Goal: Transaction & Acquisition: Purchase product/service

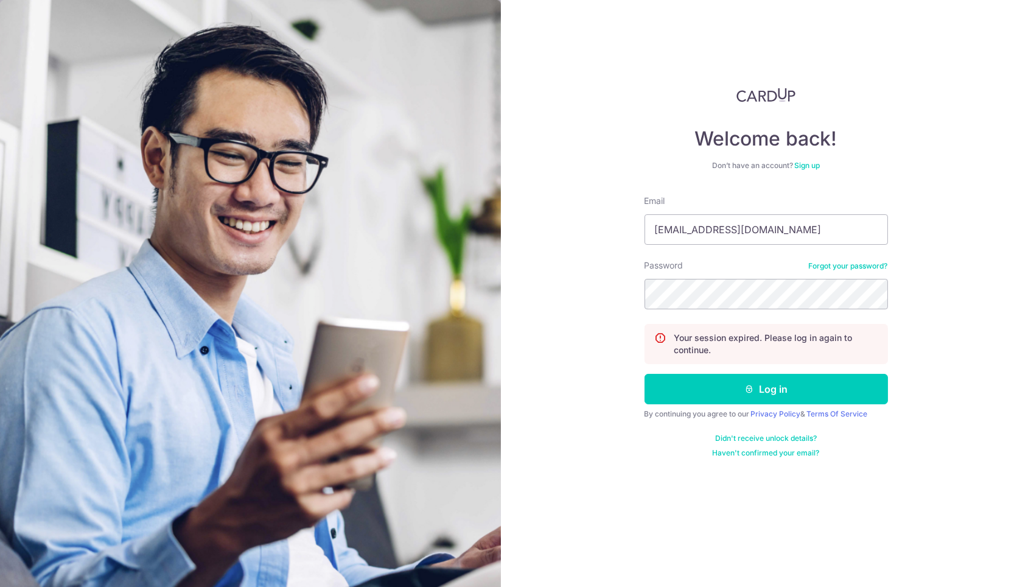
type input "[EMAIL_ADDRESS][DOMAIN_NAME]"
click at [763, 389] on button "Log in" at bounding box center [765, 389] width 243 height 30
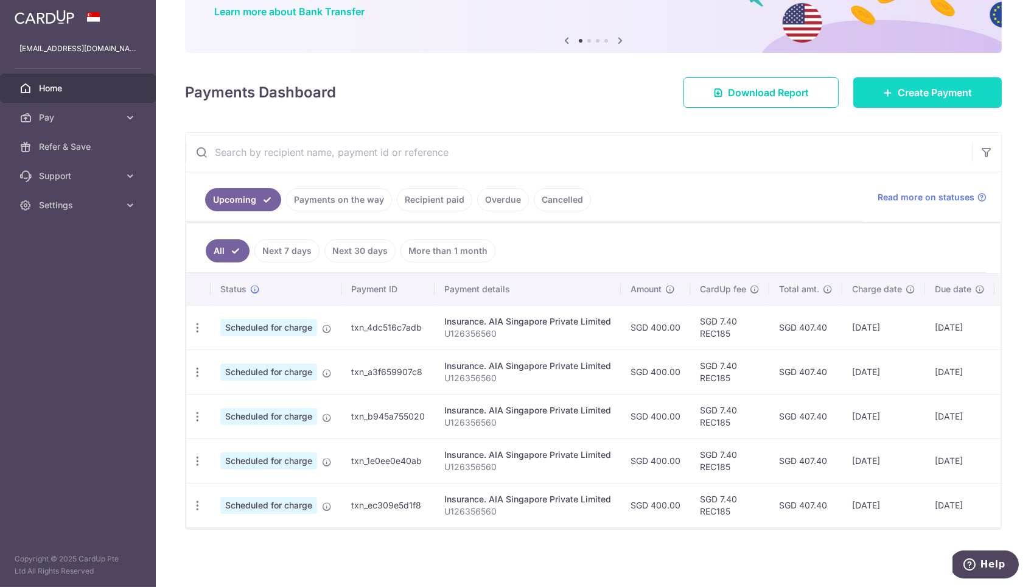
click at [938, 79] on link "Create Payment" at bounding box center [927, 92] width 148 height 30
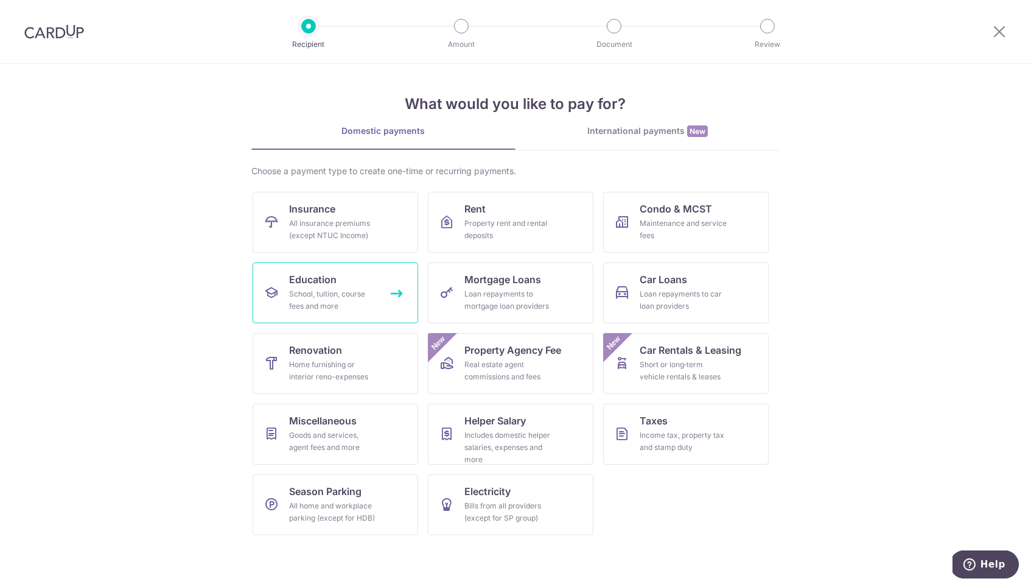
click at [340, 298] on div "School, tuition, course fees and more" at bounding box center [333, 300] width 88 height 24
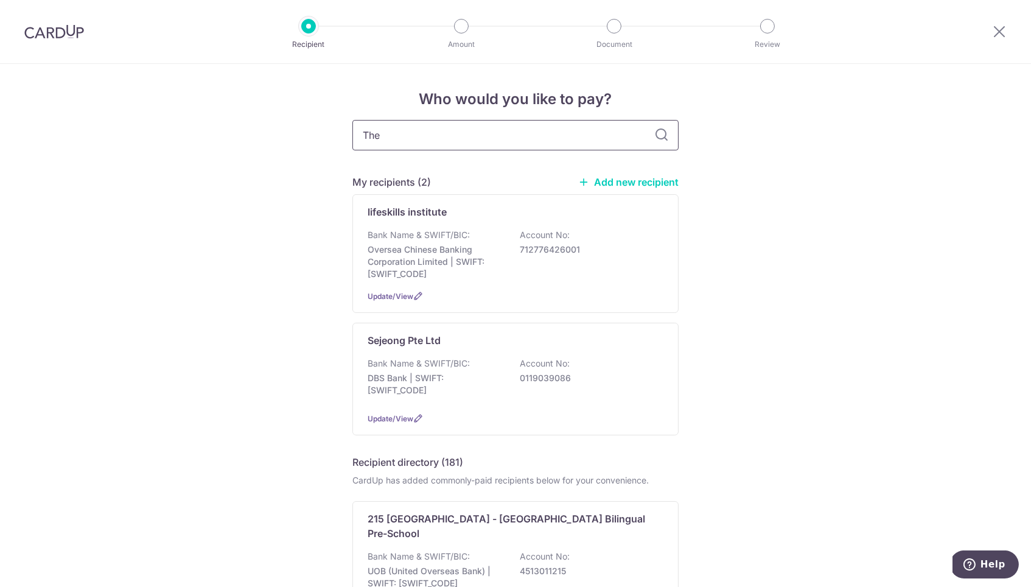
type input "The l"
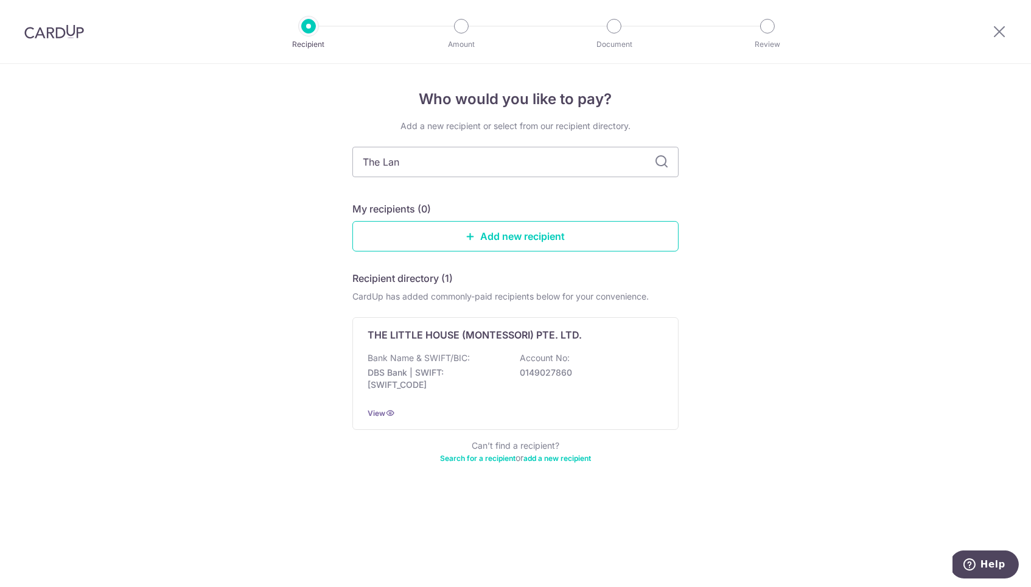
type input "The Land"
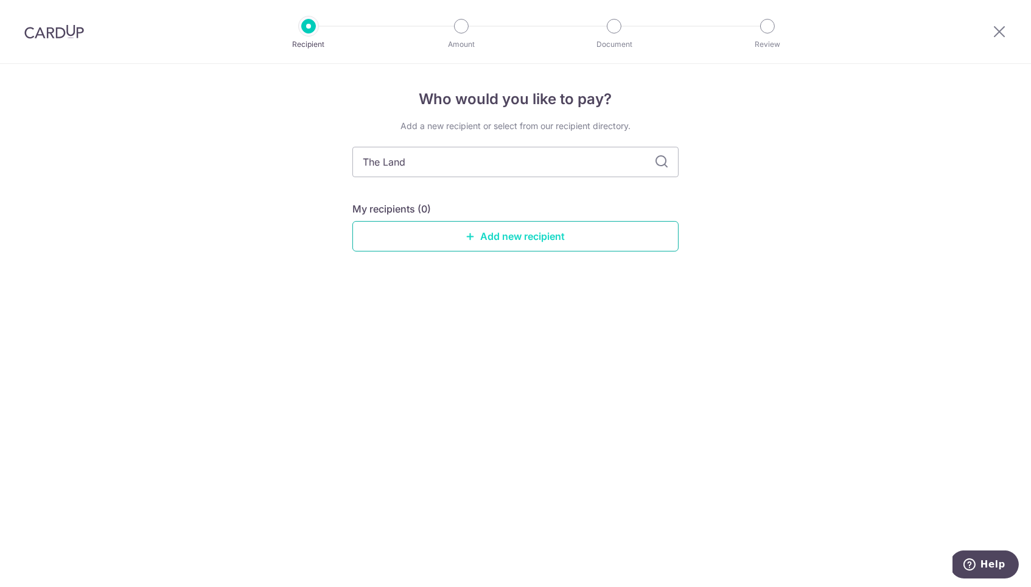
click at [472, 233] on icon at bounding box center [471, 236] width 10 height 10
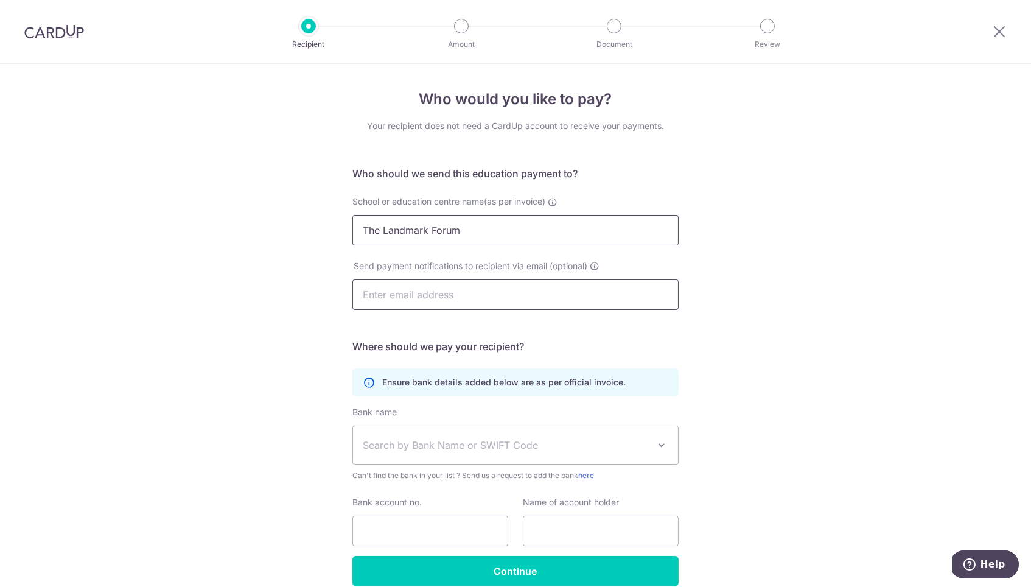
type input "The Landmark Forum"
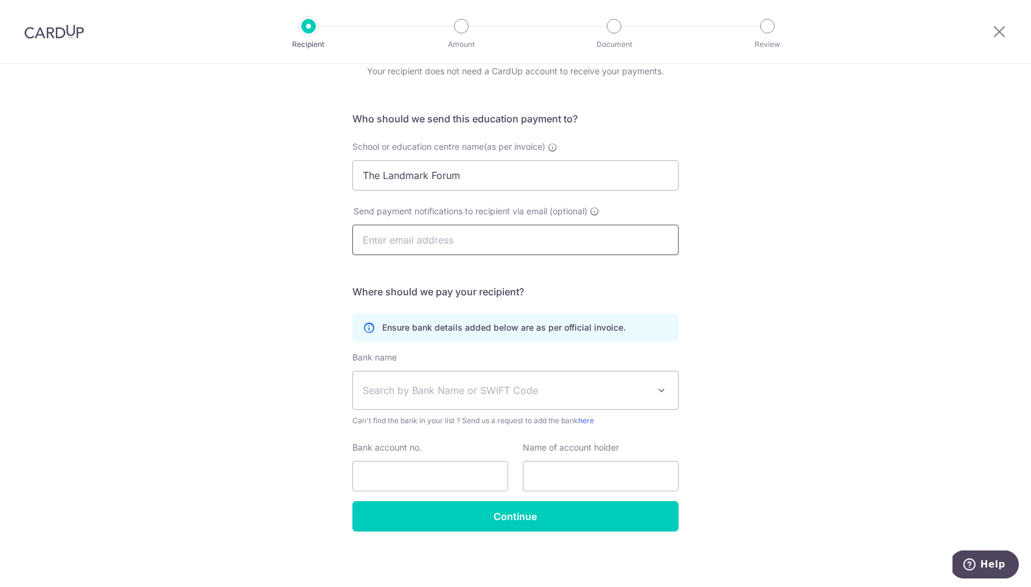
scroll to position [54, 0]
type input "m"
click at [491, 237] on input "text" at bounding box center [515, 240] width 326 height 30
paste input "hchen@landmarkworldwide.com"
type input "hchen@landmarkworldwide.com"
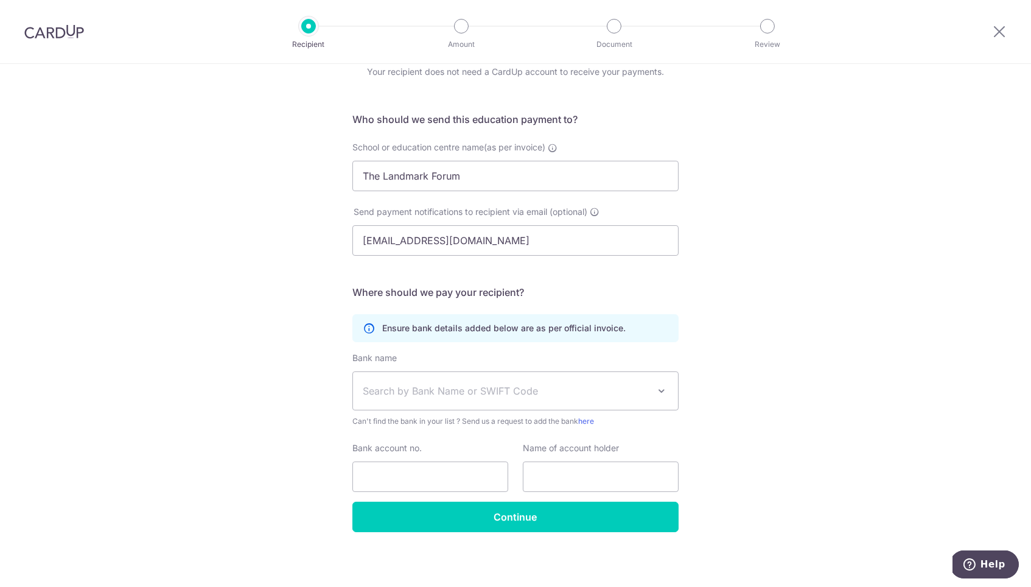
click at [437, 386] on span "Search by Bank Name or SWIFT Code" at bounding box center [506, 390] width 286 height 15
click at [716, 355] on div "Who would you like to pay? Your recipient does not need a CardUp account to rec…" at bounding box center [515, 299] width 1031 height 579
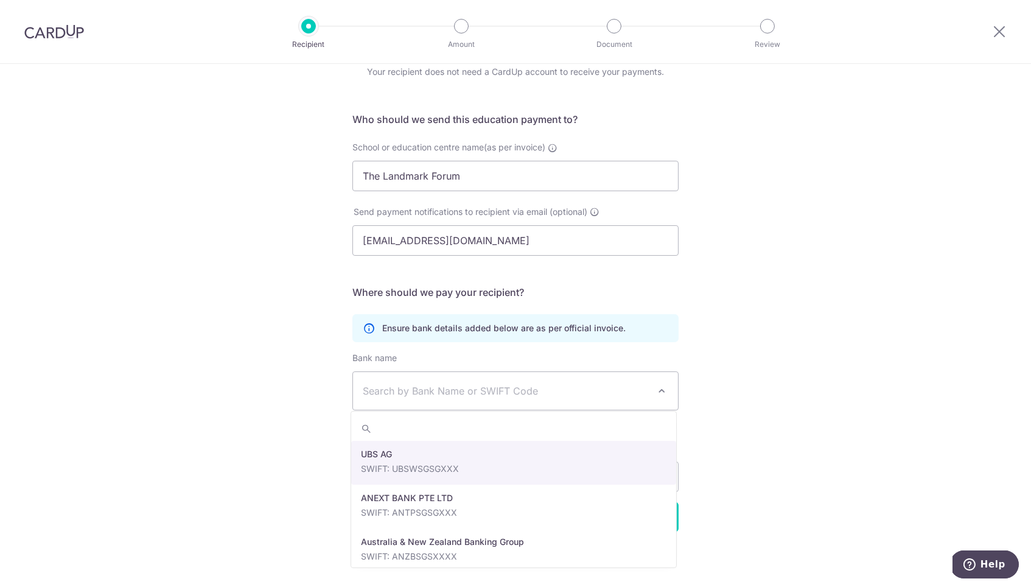
click at [662, 390] on span at bounding box center [661, 390] width 15 height 15
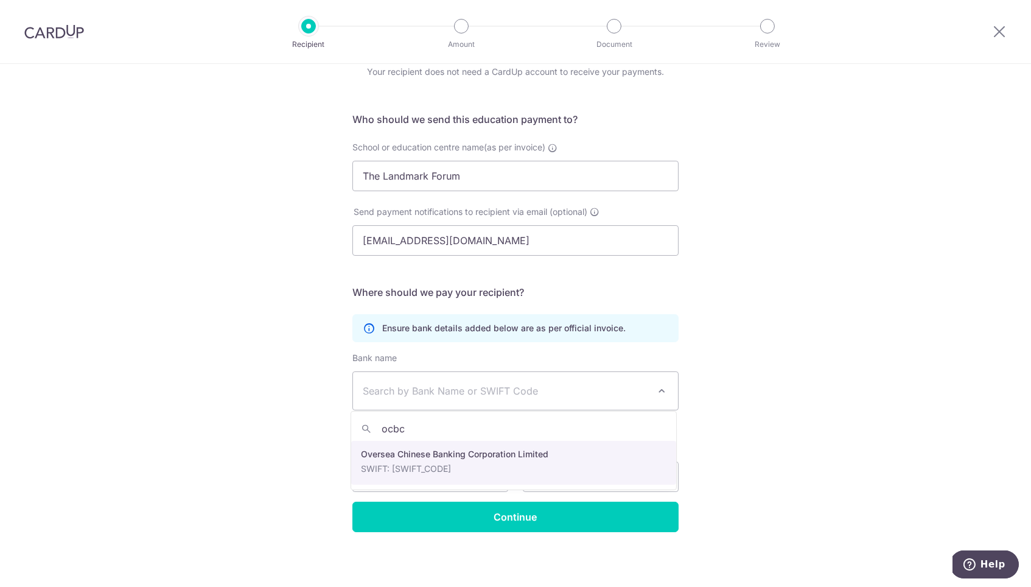
type input "ocbc"
select select "12"
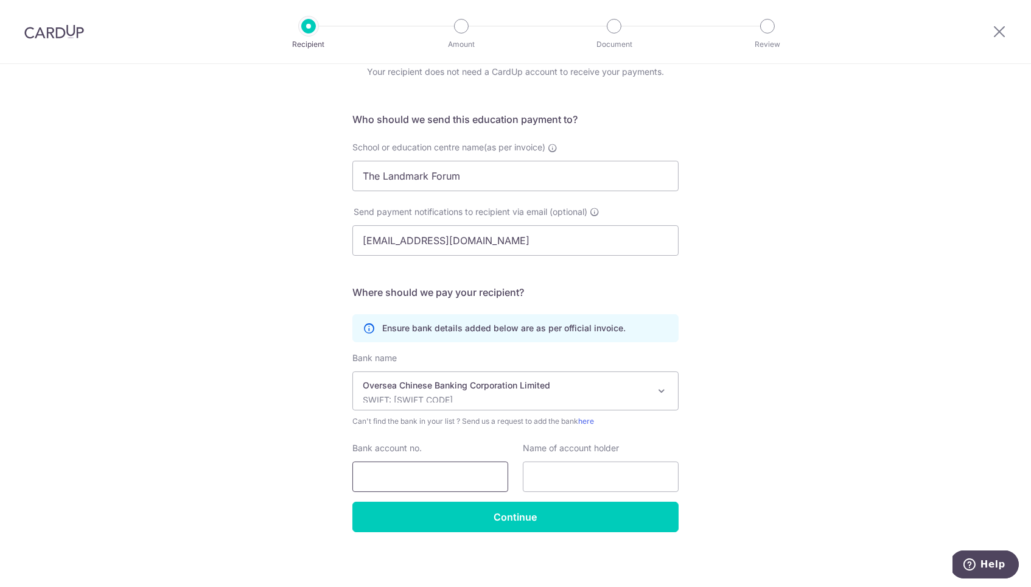
click at [435, 476] on input "Bank account no." at bounding box center [430, 476] width 156 height 30
click at [431, 472] on input "Bank account no." at bounding box center [430, 476] width 156 height 30
paste input "524-703238-001"
type input "524-703238-001"
click at [571, 473] on input "text" at bounding box center [601, 476] width 156 height 30
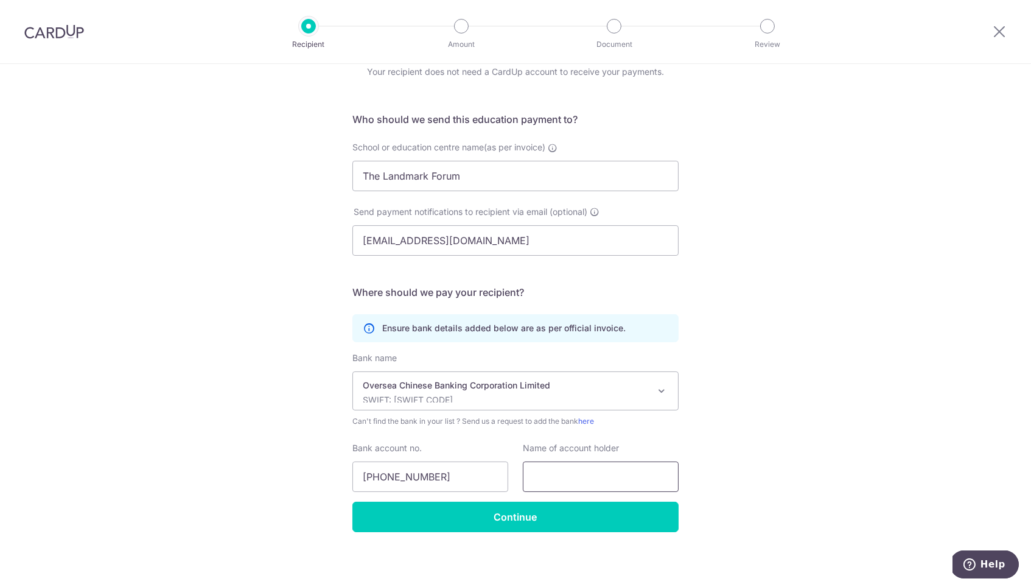
paste input "Landmark Worldwide Singapore Pte Ltd"
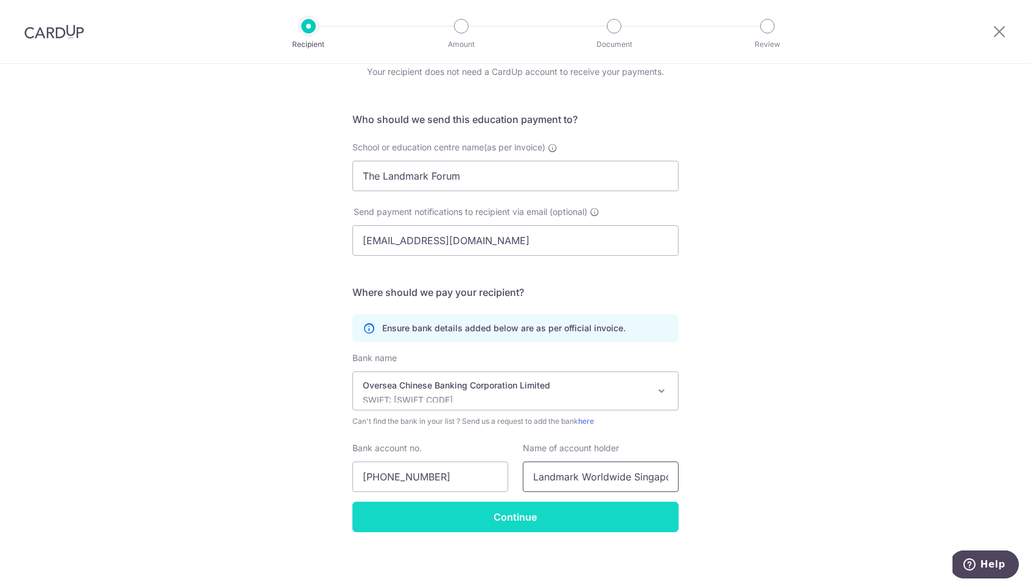
type input "Landmark Worldwide Singapore Pte Ltd"
click at [566, 506] on input "Continue" at bounding box center [515, 516] width 326 height 30
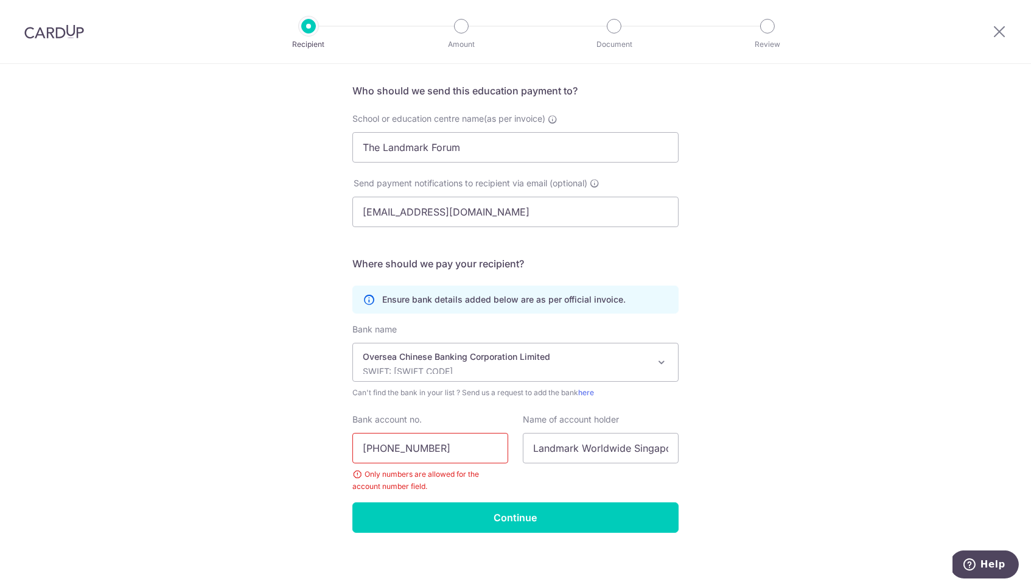
click at [424, 441] on input "524-703238-001" at bounding box center [430, 448] width 156 height 30
click at [383, 448] on input "524-703238001" at bounding box center [430, 448] width 156 height 30
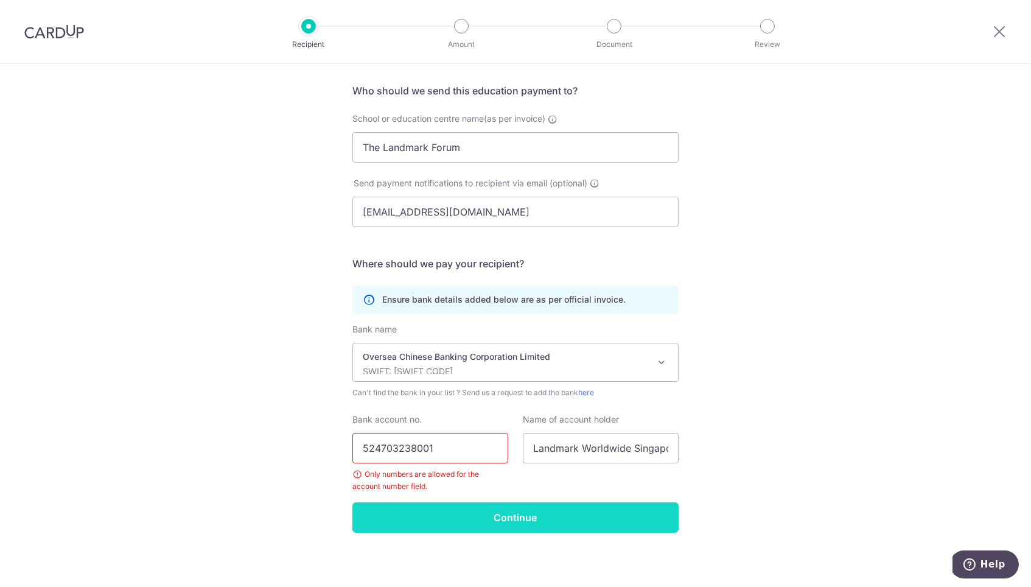
type input "524703238001"
click at [485, 513] on input "Continue" at bounding box center [515, 517] width 326 height 30
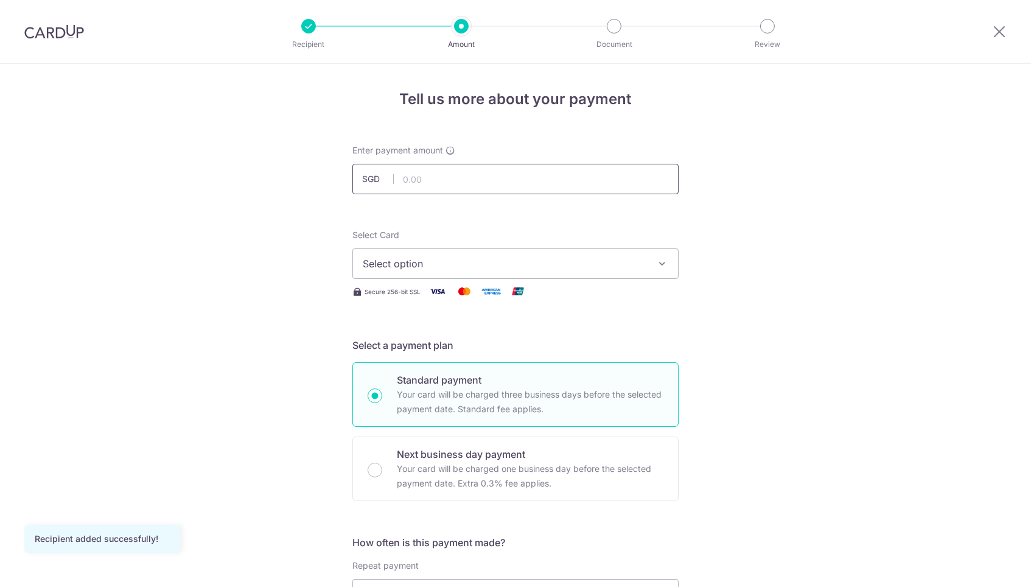
click at [424, 176] on input "text" at bounding box center [515, 179] width 326 height 30
type input "280.00"
click at [437, 256] on span "Select option" at bounding box center [505, 263] width 284 height 15
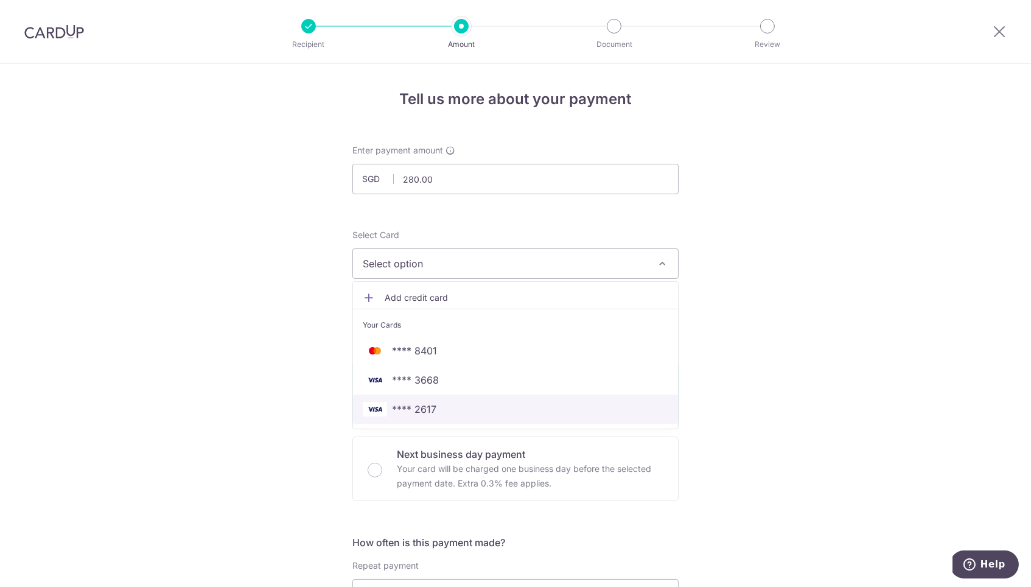
click at [429, 404] on span "**** 2617" at bounding box center [414, 409] width 44 height 15
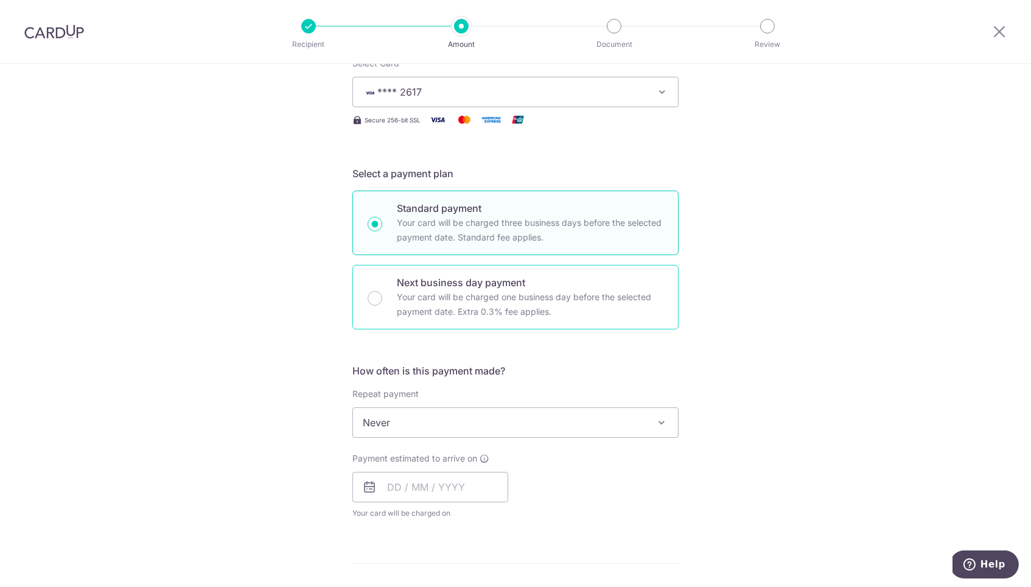
scroll to position [173, 0]
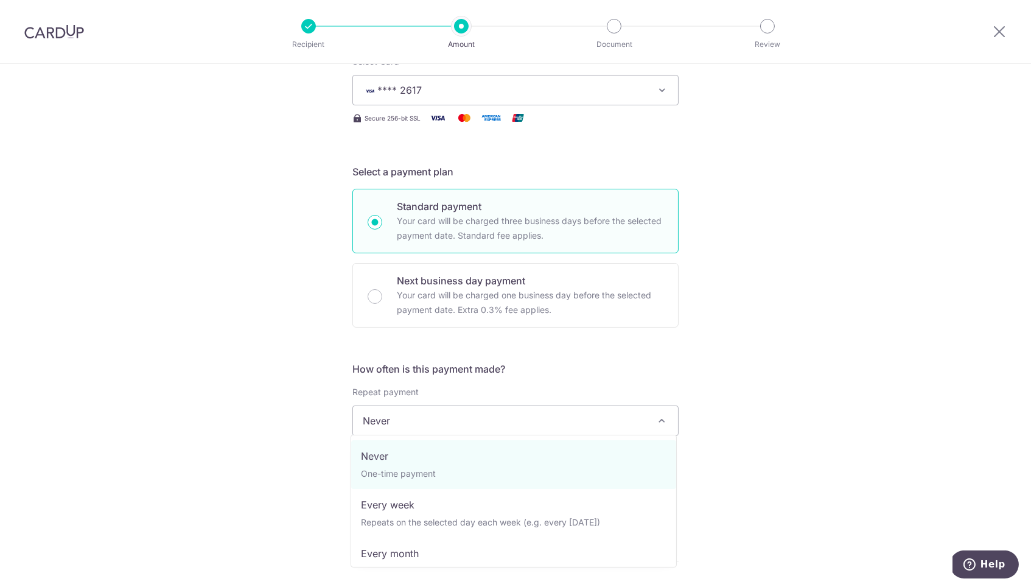
click at [395, 420] on span "Never" at bounding box center [515, 420] width 325 height 29
select select "3"
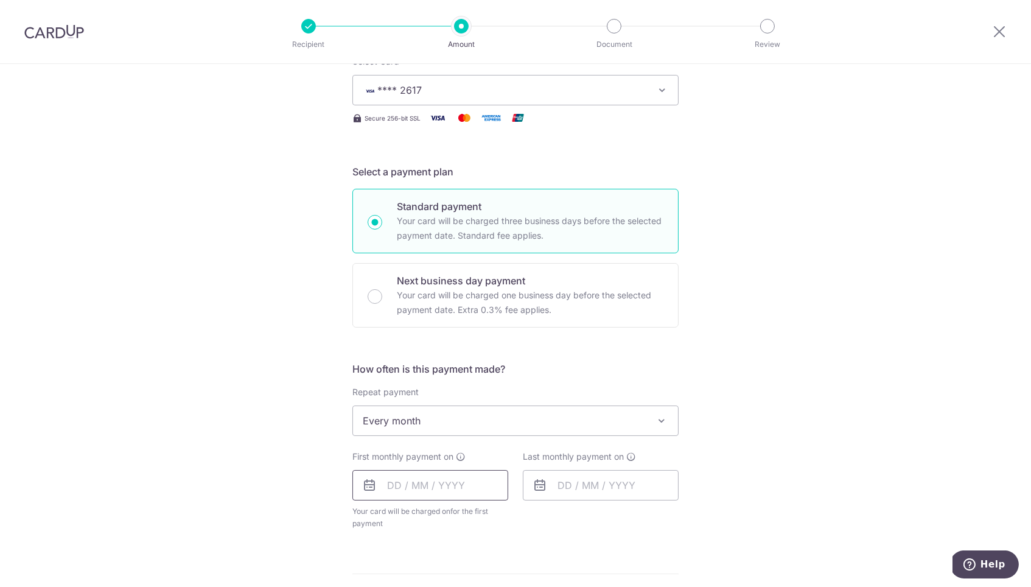
click at [395, 481] on input "text" at bounding box center [430, 485] width 156 height 30
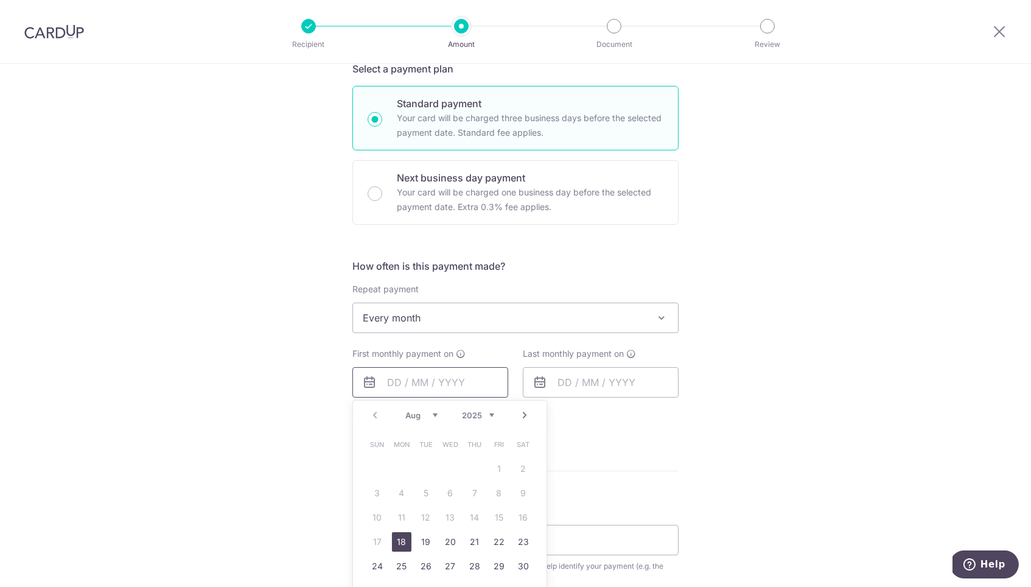
scroll to position [294, 0]
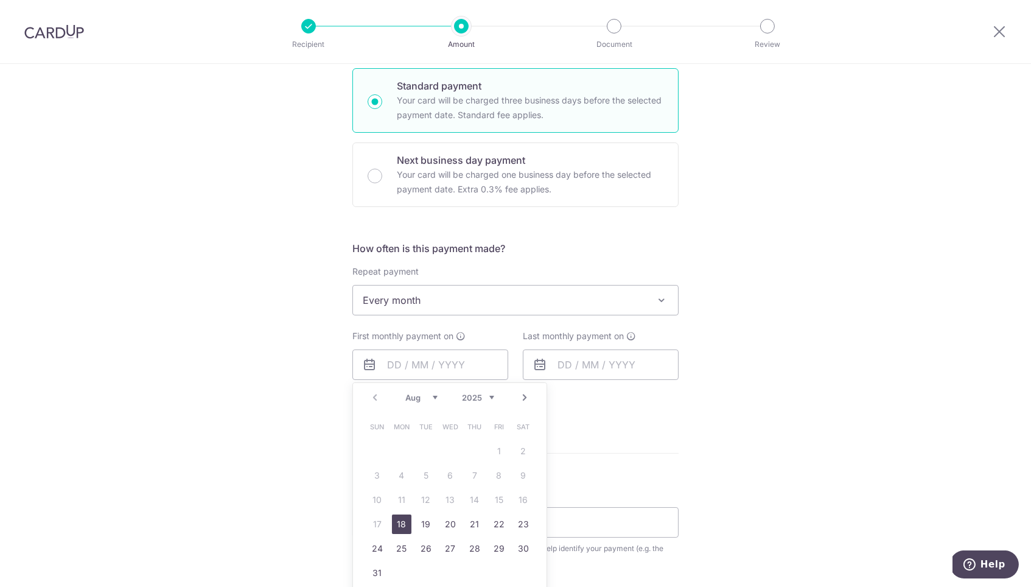
click at [404, 521] on link "18" at bounding box center [401, 523] width 19 height 19
type input "[DATE]"
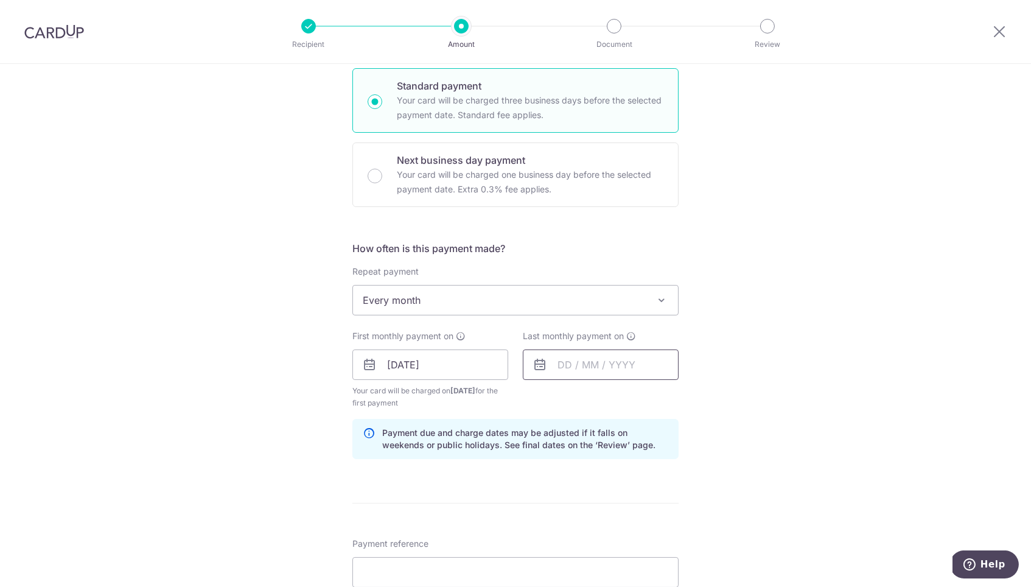
click at [555, 364] on input "text" at bounding box center [601, 364] width 156 height 30
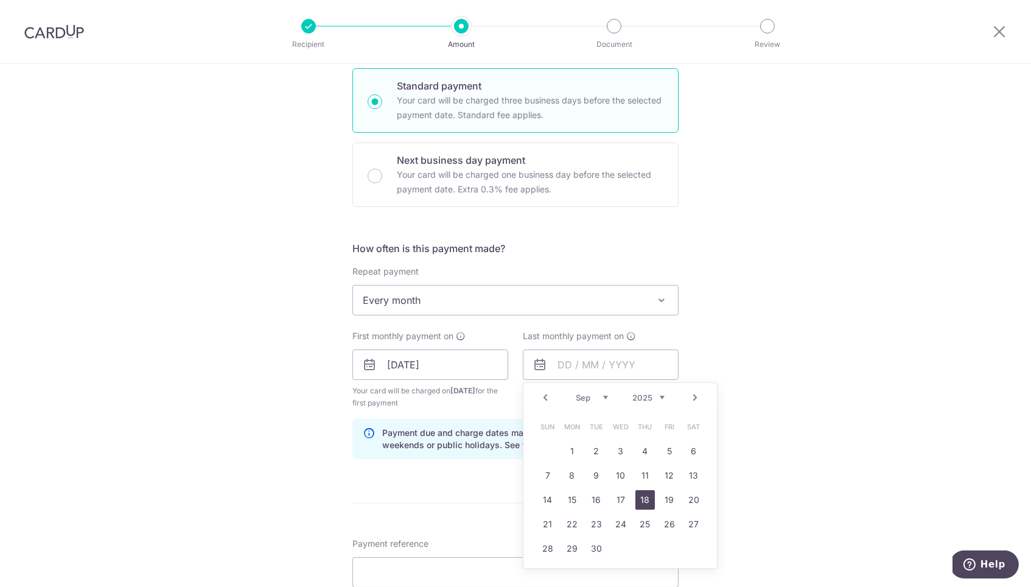
click at [639, 492] on link "18" at bounding box center [644, 499] width 19 height 19
type input "18/09/2025"
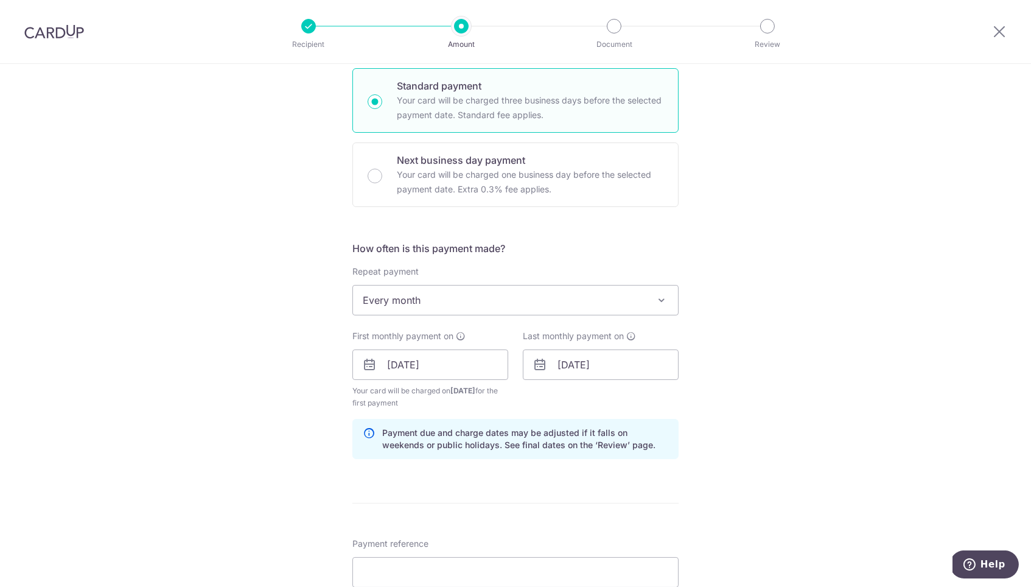
click at [514, 518] on form "Enter payment amount SGD 280.00 280.00 Recipient added successfully! Select Car…" at bounding box center [515, 362] width 326 height 1025
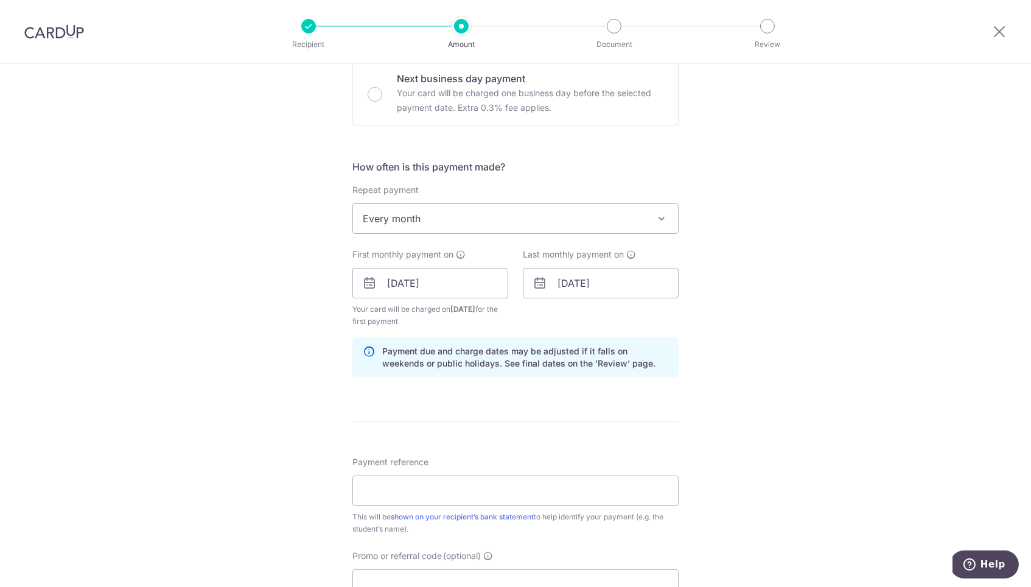
scroll to position [379, 0]
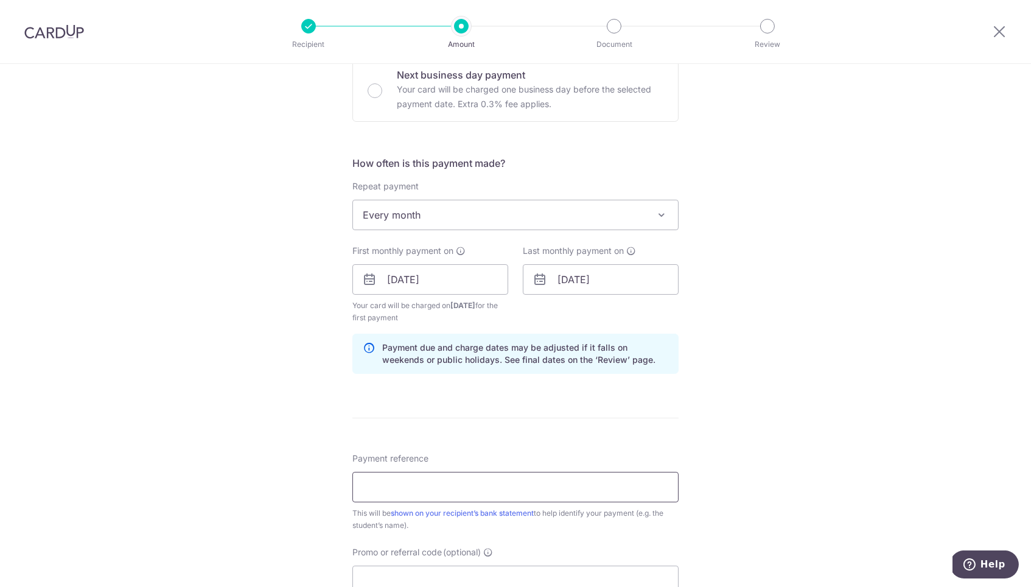
click at [478, 474] on input "Payment reference" at bounding box center [515, 487] width 326 height 30
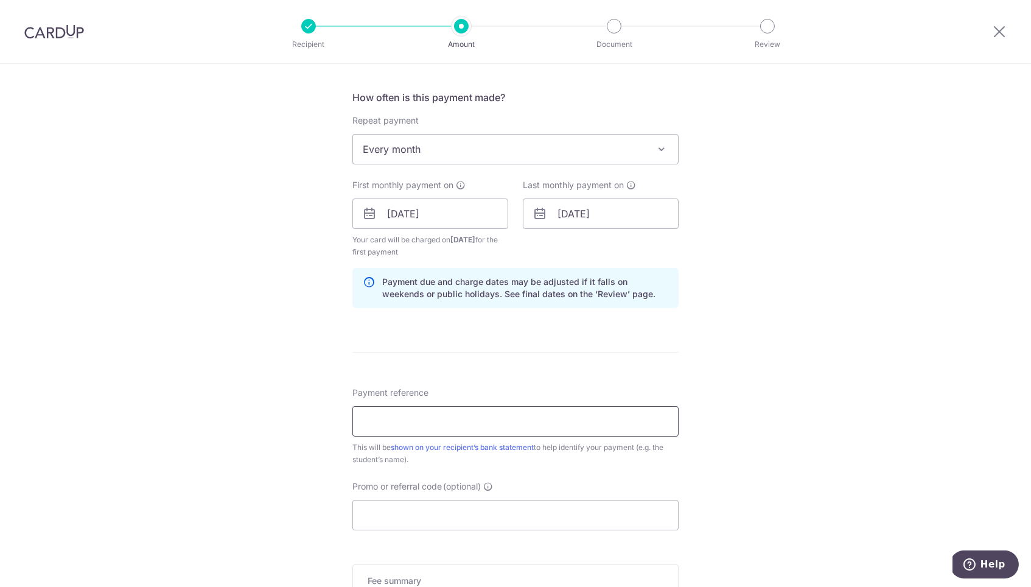
scroll to position [447, 0]
click at [485, 505] on input "Promo or referral code (optional)" at bounding box center [515, 512] width 326 height 30
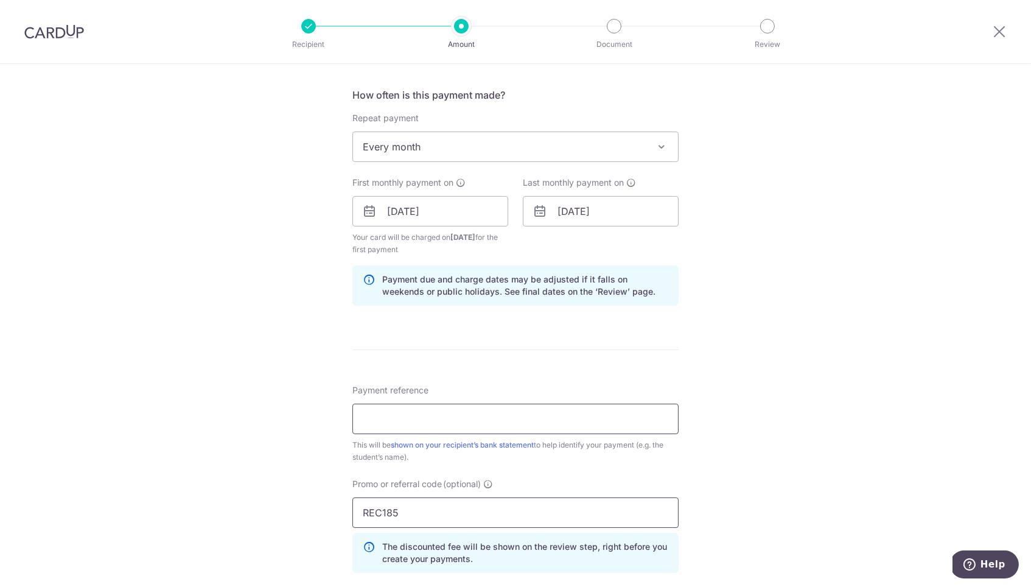
type input "REC185"
click at [460, 414] on input "Payment reference" at bounding box center [515, 418] width 326 height 30
type input "Landmark Forum"
click at [605, 336] on form "Enter payment amount SGD 280.00 280.00 Recipient added successfully! Select Car…" at bounding box center [515, 237] width 326 height 1080
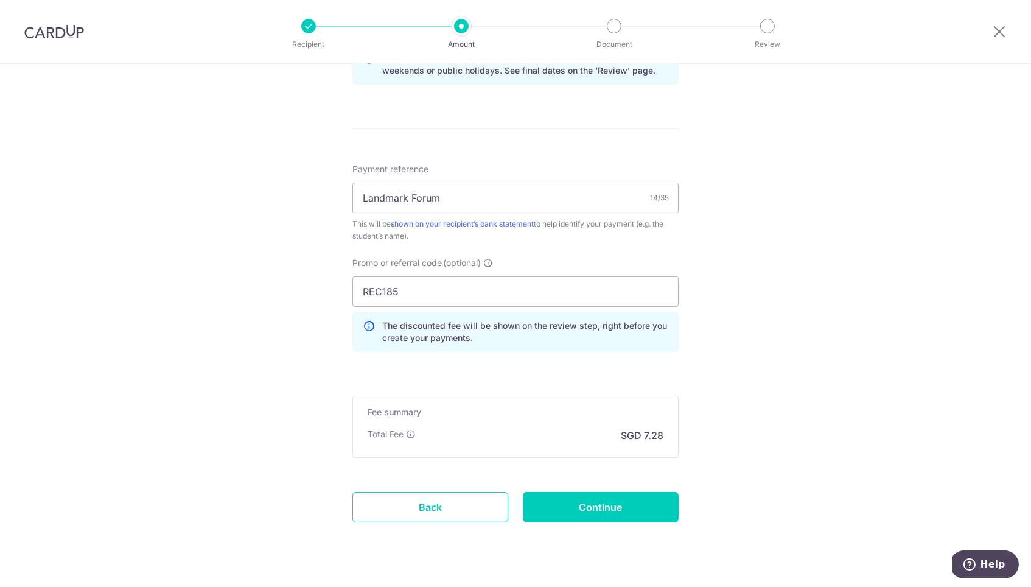
scroll to position [670, 0]
click at [576, 498] on input "Continue" at bounding box center [601, 505] width 156 height 30
type input "Create Schedule"
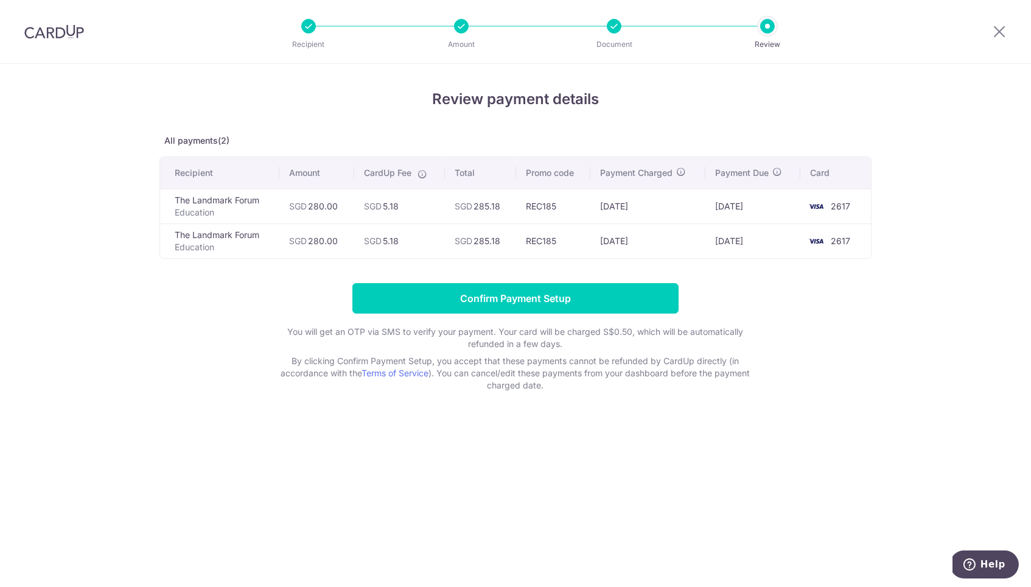
click at [521, 296] on input "Confirm Payment Setup" at bounding box center [515, 298] width 326 height 30
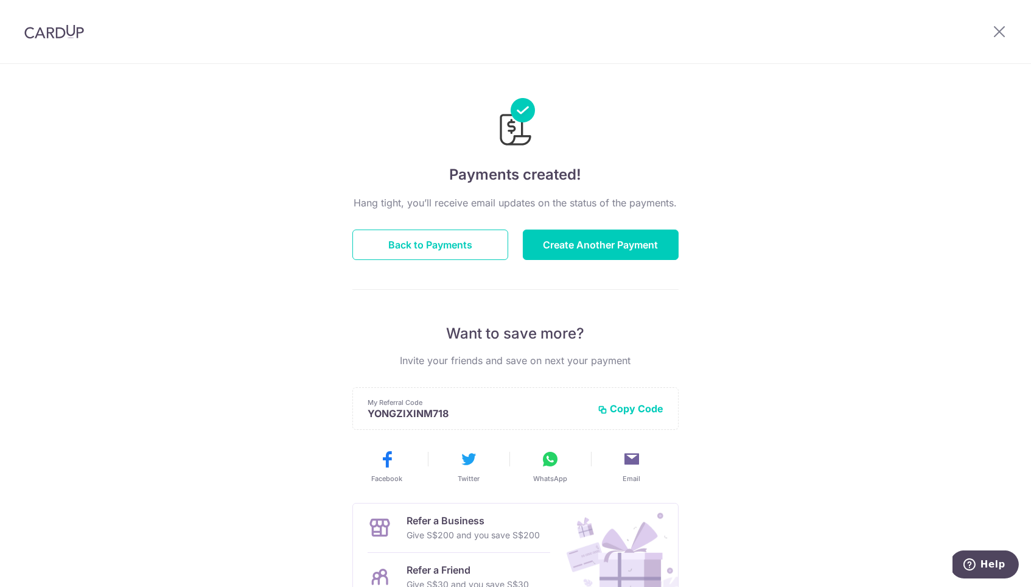
click at [618, 402] on button "Copy Code" at bounding box center [631, 408] width 66 height 12
drag, startPoint x: 543, startPoint y: 7, endPoint x: 759, endPoint y: 228, distance: 309.4
click at [759, 228] on div "Payments created! Hang tight, you’ll receive email updates on the status of the…" at bounding box center [515, 389] width 1031 height 650
drag, startPoint x: 428, startPoint y: 27, endPoint x: 464, endPoint y: 243, distance: 218.3
click at [464, 243] on button "Back to Payments" at bounding box center [430, 244] width 156 height 30
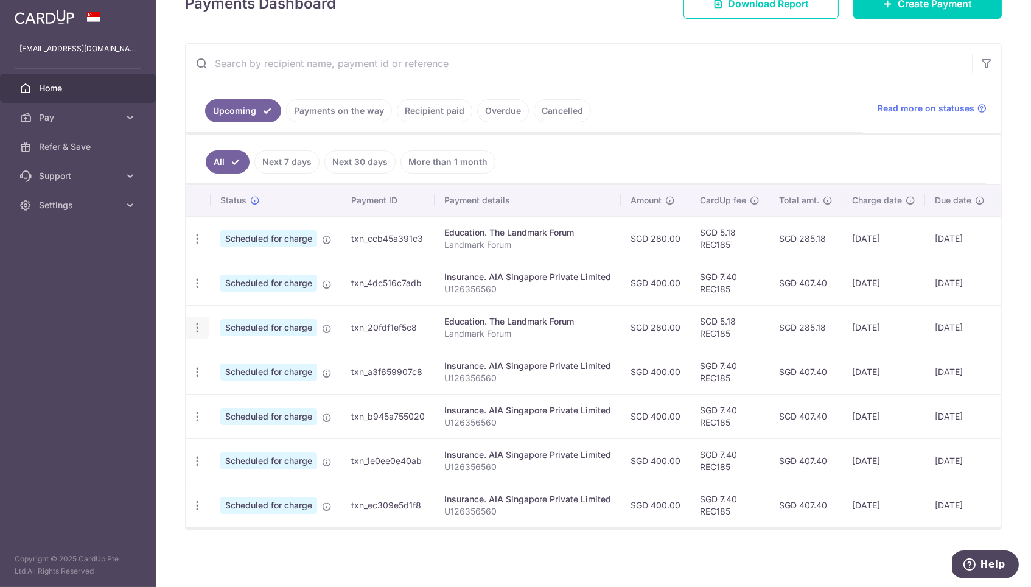
click at [197, 245] on icon "button" at bounding box center [197, 238] width 13 height 13
click at [254, 383] on span "Cancel payment" at bounding box center [262, 390] width 82 height 15
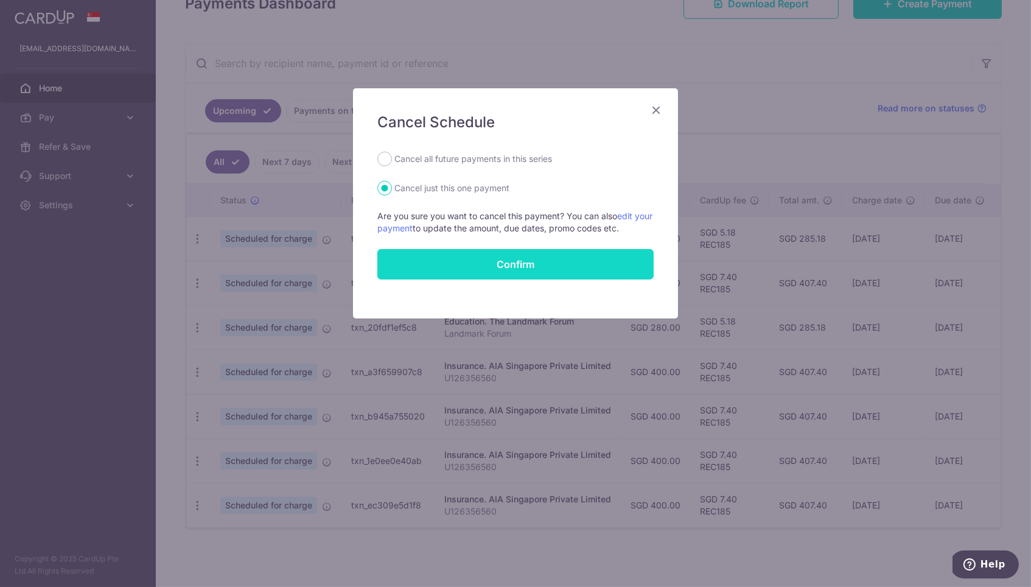
click at [545, 254] on input "Confirm" at bounding box center [515, 264] width 276 height 30
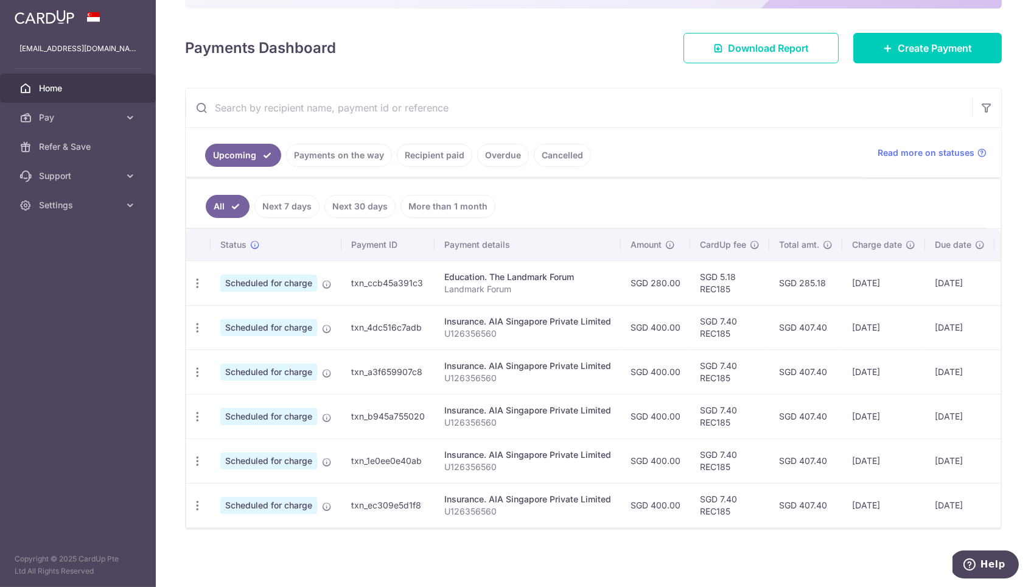
scroll to position [151, 0]
